Goal: Check status

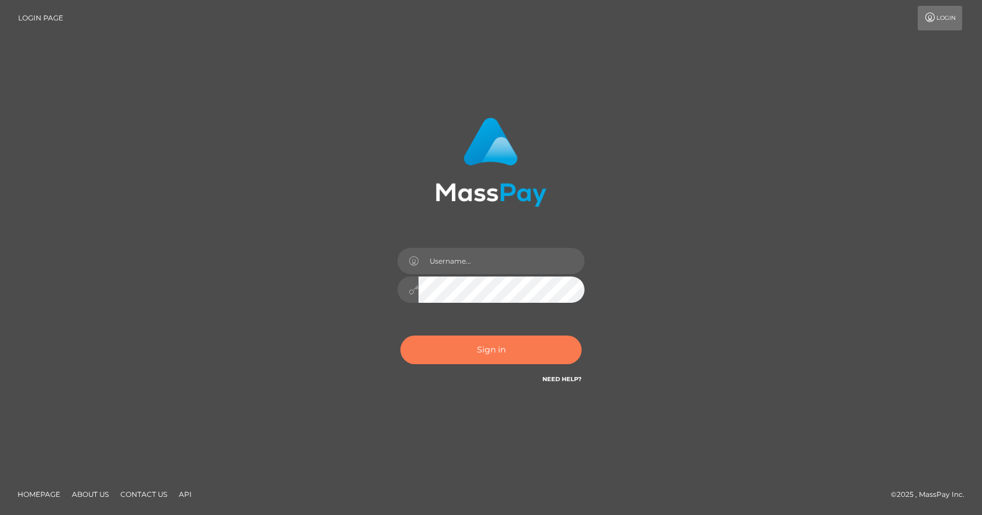
click at [478, 336] on button "Sign in" at bounding box center [490, 350] width 181 height 29
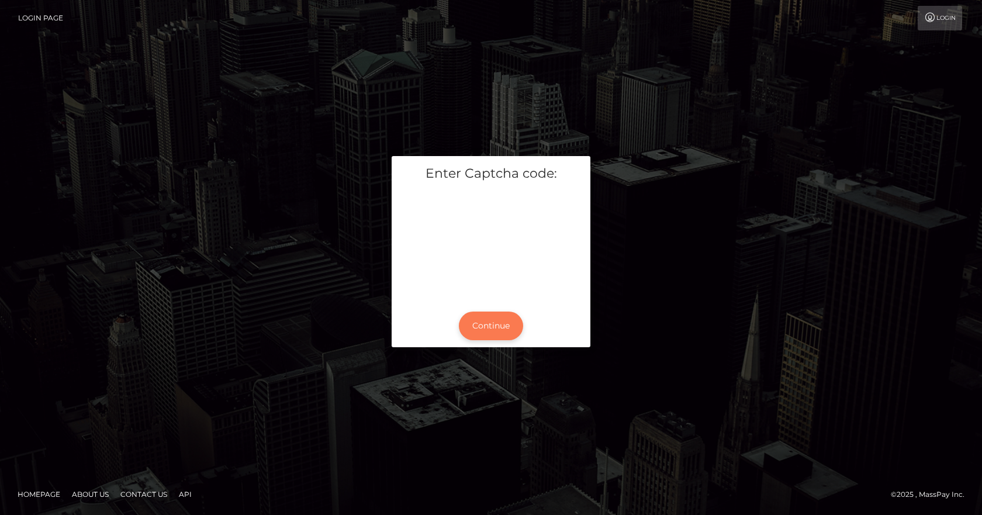
click at [495, 319] on button "Continue" at bounding box center [491, 326] width 64 height 29
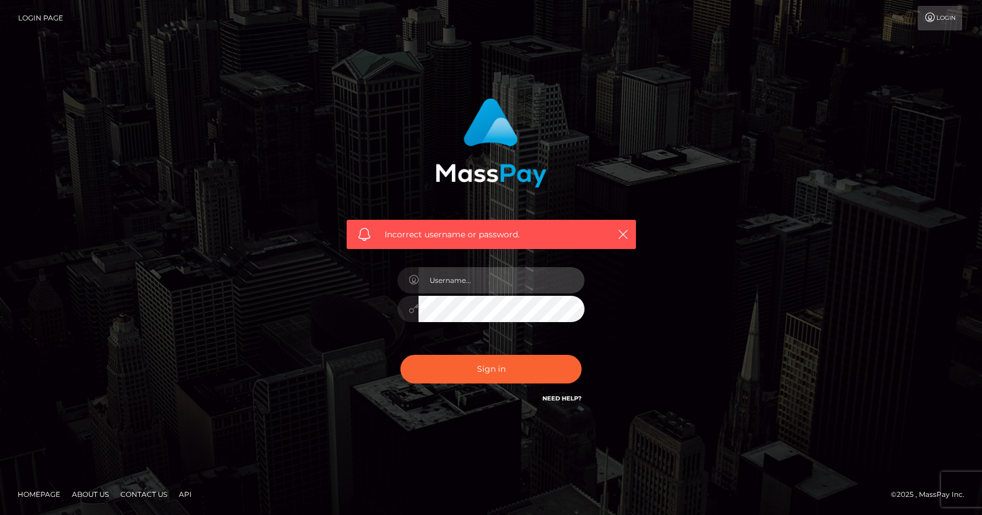
type input "[PERSON_NAME].B2Spin"
click at [475, 281] on input "Paula.B2Spin" at bounding box center [502, 280] width 166 height 26
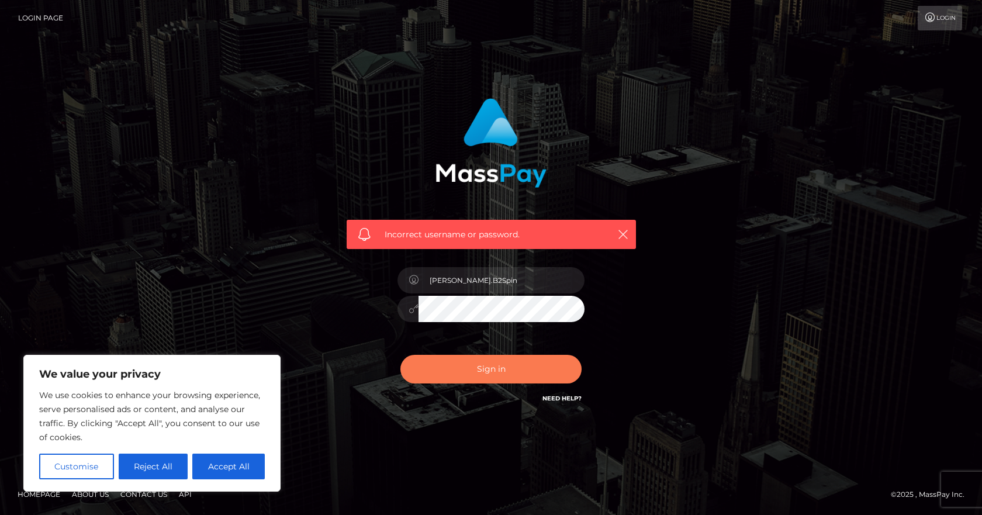
click at [467, 379] on button "Sign in" at bounding box center [490, 369] width 181 height 29
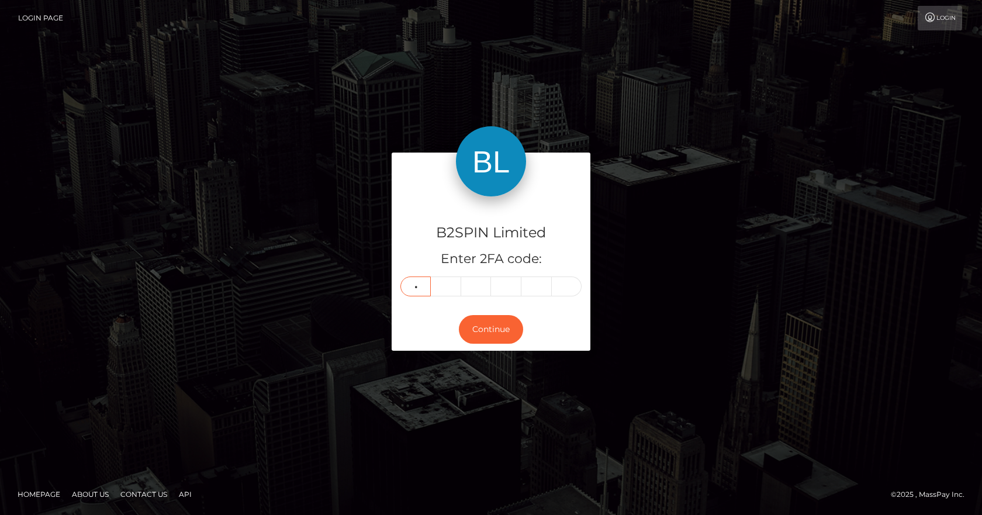
type input "2"
type input "0"
type input "5"
type input "3"
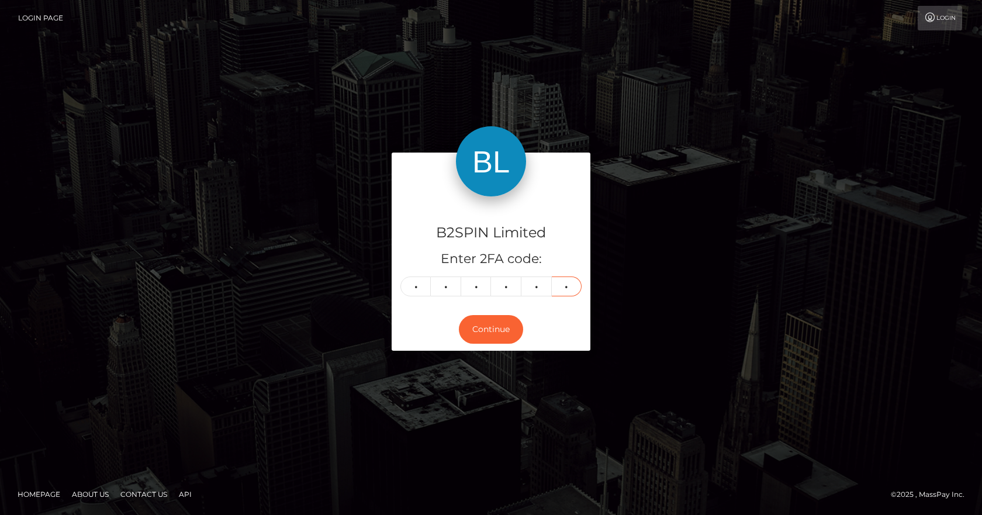
type input "9"
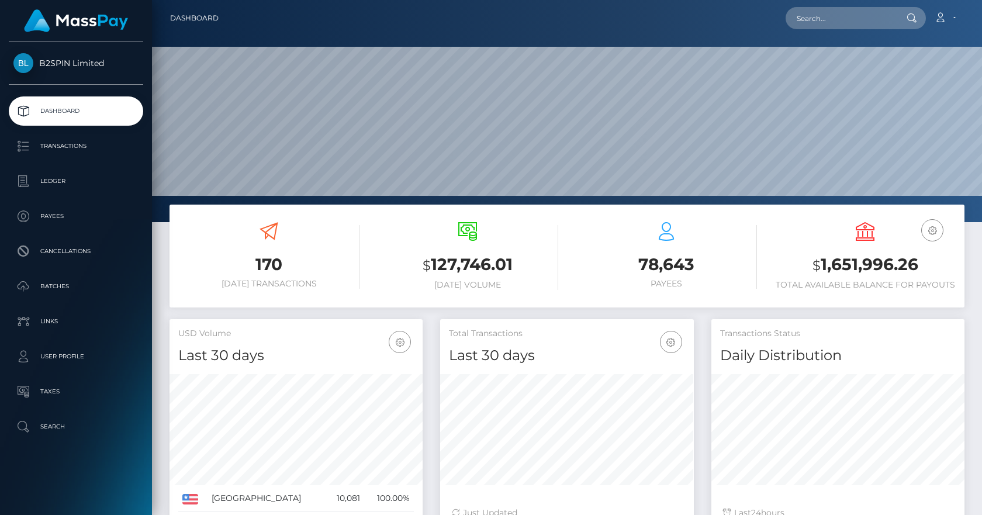
scroll to position [208, 254]
drag, startPoint x: 920, startPoint y: 265, endPoint x: 821, endPoint y: 266, distance: 98.8
click at [821, 266] on h3 "$ 1,651,996.26" at bounding box center [865, 265] width 181 height 24
copy h3 "1,651,996.26"
drag, startPoint x: 812, startPoint y: 267, endPoint x: 919, endPoint y: 268, distance: 107.0
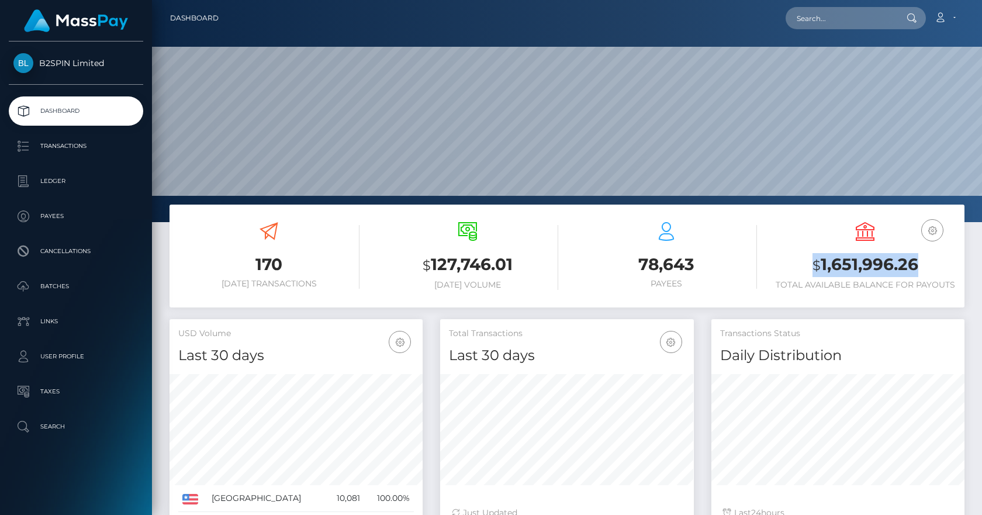
click at [919, 268] on h3 "$ 1,651,996.26" at bounding box center [865, 265] width 181 height 24
copy h3 "$ 1,651,996.26"
click at [848, 269] on h3 "$ 1,651,996.26" at bounding box center [865, 265] width 181 height 24
copy h3 "$ 1,651,996.26"
